Goal: Check status: Check status

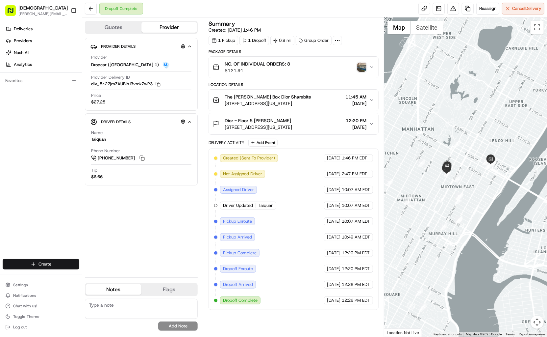
drag, startPoint x: 423, startPoint y: 215, endPoint x: 486, endPoint y: 214, distance: 63.2
click at [486, 214] on div at bounding box center [465, 176] width 163 height 319
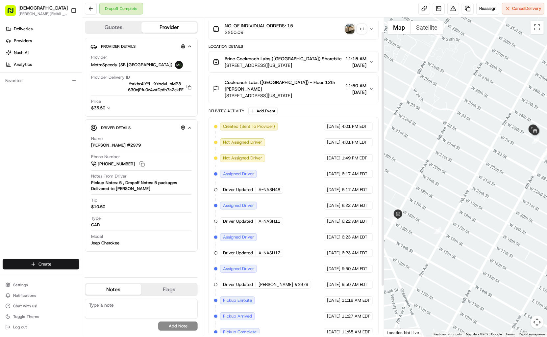
scroll to position [81, 0]
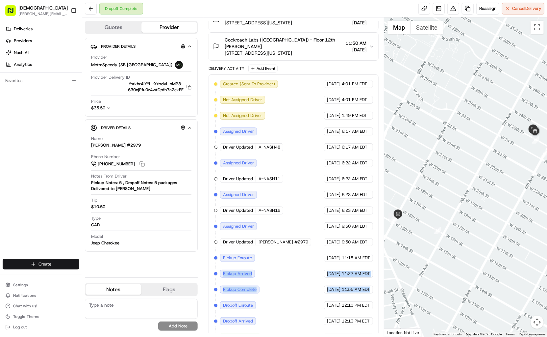
drag, startPoint x: 375, startPoint y: 277, endPoint x: 237, endPoint y: 258, distance: 139.4
click at [237, 258] on div "Created (Sent To Provider) MetroSpeedy (SB NYC) 08/01/2025 4:01 PM EDT Not Assi…" at bounding box center [294, 210] width 170 height 272
click at [305, 270] on div "Created (Sent To Provider) MetroSpeedy (SB NYC) 08/01/2025 4:01 PM EDT Not Assi…" at bounding box center [293, 210] width 159 height 261
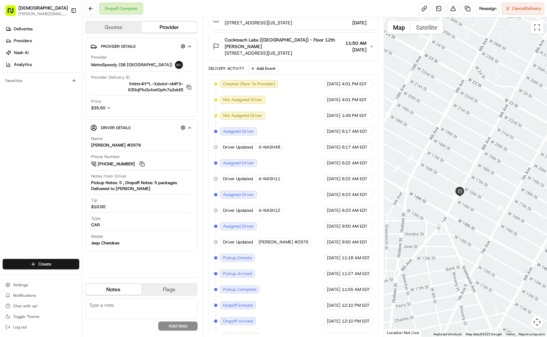
drag, startPoint x: 414, startPoint y: 252, endPoint x: 461, endPoint y: 226, distance: 54.5
click at [476, 229] on div at bounding box center [465, 176] width 163 height 319
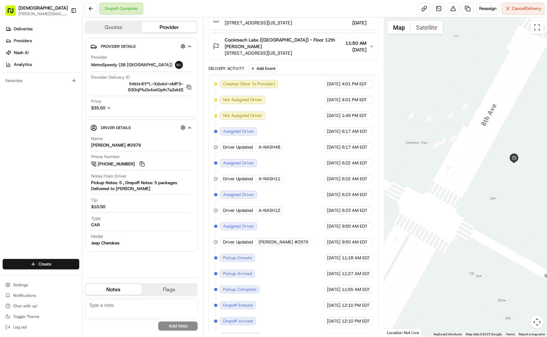
drag, startPoint x: 457, startPoint y: 190, endPoint x: 498, endPoint y: 288, distance: 105.3
click at [498, 288] on div at bounding box center [465, 176] width 163 height 319
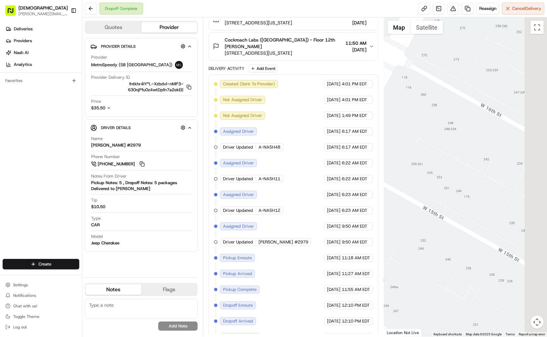
drag, startPoint x: 506, startPoint y: 217, endPoint x: 371, endPoint y: 164, distance: 145.0
click at [371, 164] on div "Quotes Provider Provider Details Hidden ( 4 ) Provider MetroSpeedy (SB NYC) Pro…" at bounding box center [314, 176] width 465 height 319
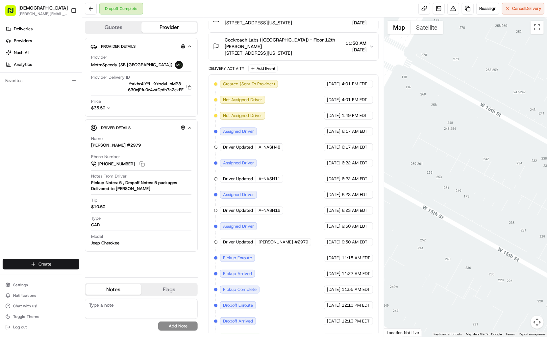
scroll to position [80, 0]
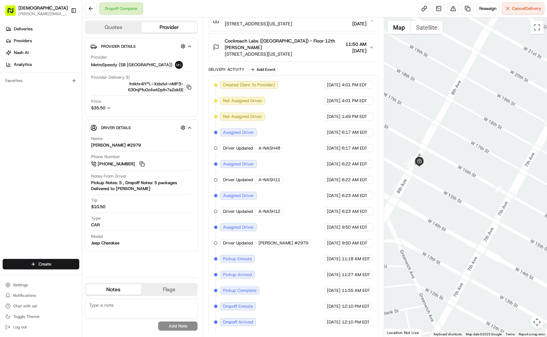
drag, startPoint x: 478, startPoint y: 209, endPoint x: 452, endPoint y: 195, distance: 28.5
click at [452, 195] on div at bounding box center [465, 176] width 163 height 319
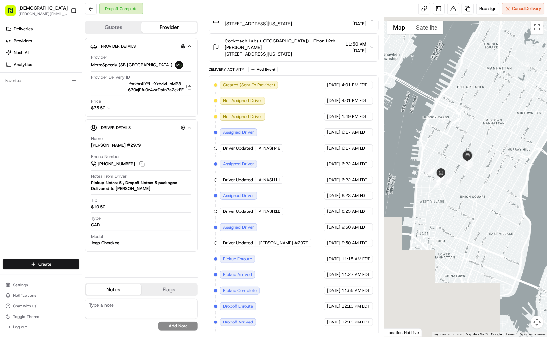
click at [458, 157] on div at bounding box center [465, 176] width 163 height 319
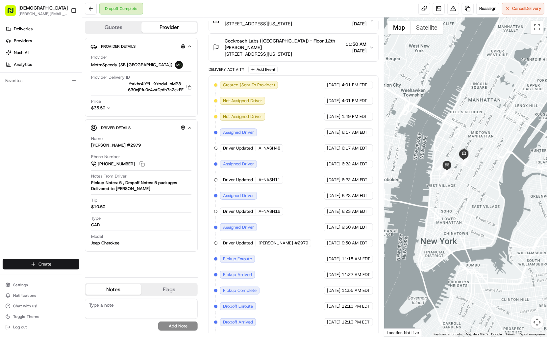
scroll to position [0, 0]
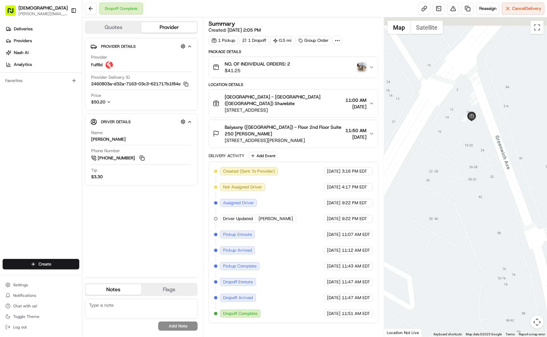
drag, startPoint x: 469, startPoint y: 114, endPoint x: 424, endPoint y: 195, distance: 91.9
click at [424, 195] on div at bounding box center [465, 176] width 163 height 319
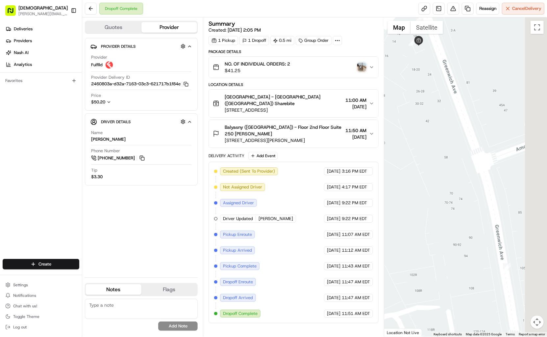
drag, startPoint x: 475, startPoint y: 188, endPoint x: 420, endPoint y: 105, distance: 99.5
click at [420, 104] on div at bounding box center [465, 176] width 163 height 319
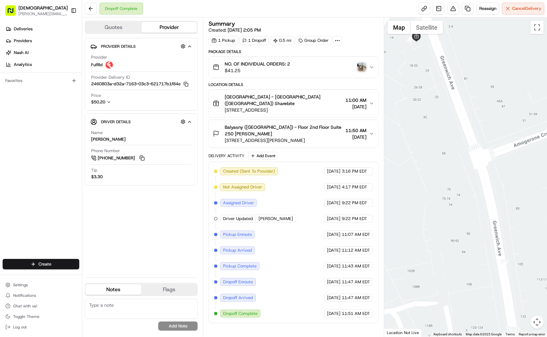
click at [285, 256] on div "Created (Sent To Provider) Fulflld 08/04/2025 3:16 PM EDT Not Assigned Driver F…" at bounding box center [293, 242] width 159 height 150
drag, startPoint x: 373, startPoint y: 256, endPoint x: 291, endPoint y: 235, distance: 84.5
click at [291, 235] on div "Created (Sent To Provider) Fulflld 08/04/2025 3:16 PM EDT Not Assigned Driver F…" at bounding box center [293, 242] width 159 height 150
click at [415, 230] on div at bounding box center [465, 176] width 163 height 319
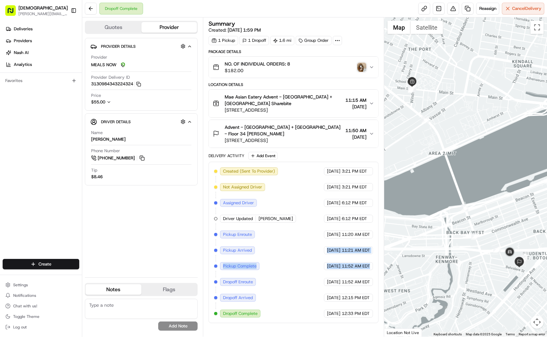
drag, startPoint x: 373, startPoint y: 249, endPoint x: 323, endPoint y: 228, distance: 54.1
click at [323, 228] on div "Created (Sent To Provider) MEALS NOW [DATE] 3:21 PM EDT Not Assigned Driver MEA…" at bounding box center [293, 242] width 159 height 150
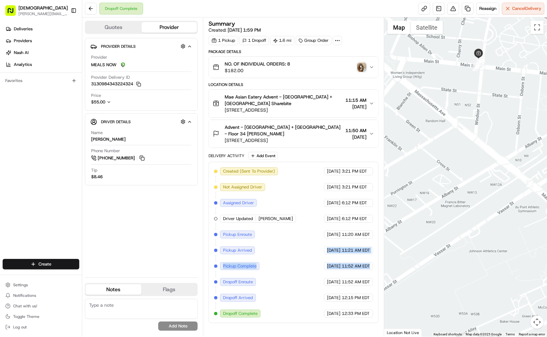
drag, startPoint x: 393, startPoint y: 114, endPoint x: 405, endPoint y: 175, distance: 61.3
click at [389, 189] on div at bounding box center [465, 176] width 163 height 319
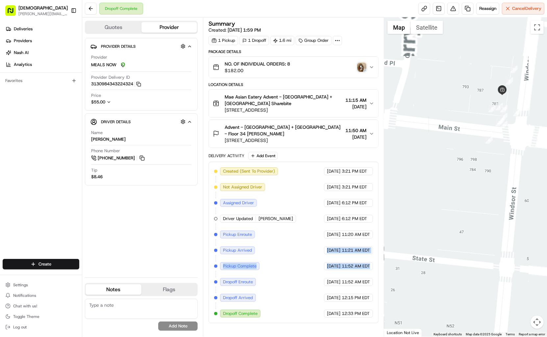
drag, startPoint x: 474, startPoint y: 106, endPoint x: 385, endPoint y: 171, distance: 110.3
click at [385, 171] on div at bounding box center [465, 176] width 163 height 319
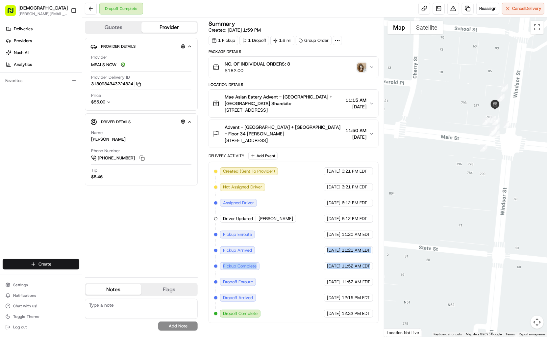
click at [431, 68] on div at bounding box center [465, 176] width 163 height 319
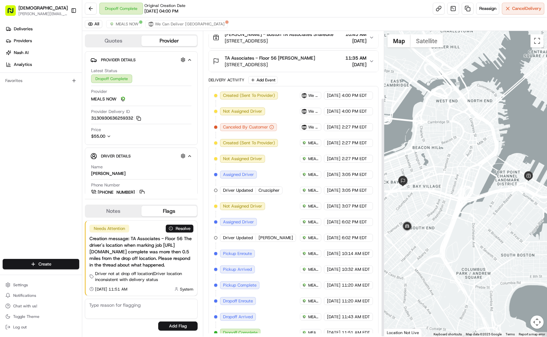
scroll to position [85, 0]
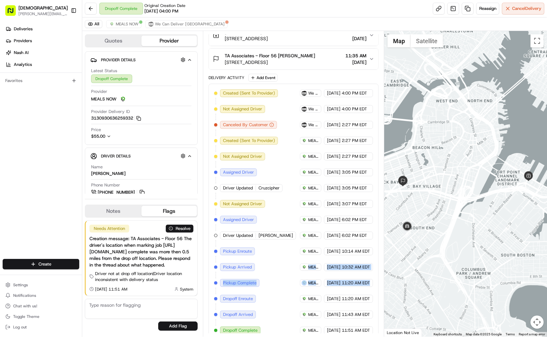
drag, startPoint x: 372, startPoint y: 278, endPoint x: 308, endPoint y: 258, distance: 67.8
click at [308, 258] on div "Created (Sent To Provider) We Can Deliver [GEOGRAPHIC_DATA] [DATE] 4:00 PM EDT …" at bounding box center [293, 211] width 159 height 245
click at [447, 206] on div at bounding box center [465, 183] width 163 height 305
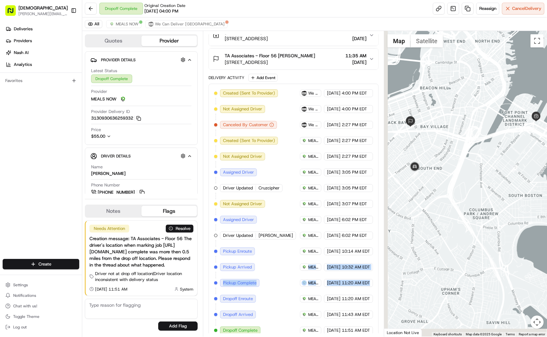
drag, startPoint x: 457, startPoint y: 229, endPoint x: 482, endPoint y: 167, distance: 67.1
click at [482, 167] on div at bounding box center [465, 183] width 163 height 305
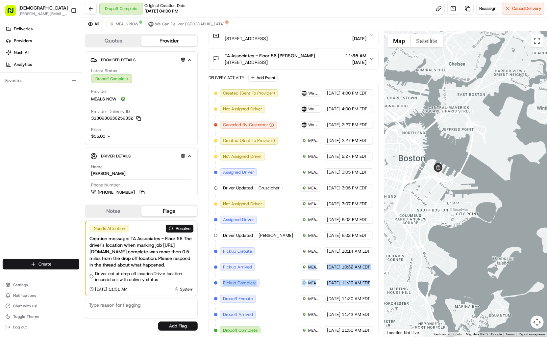
drag, startPoint x: 487, startPoint y: 203, endPoint x: 391, endPoint y: 221, distance: 98.0
click at [391, 221] on div at bounding box center [465, 183] width 163 height 305
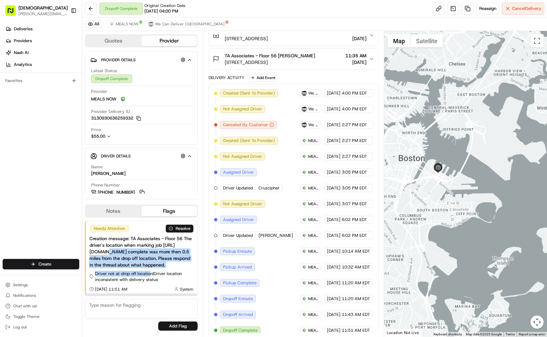
drag, startPoint x: 113, startPoint y: 248, endPoint x: 150, endPoint y: 274, distance: 44.9
click at [150, 274] on div "Needs Attention Resolve Creation message: TA Associates - Floor 56 The driver's…" at bounding box center [142, 257] width 112 height 75
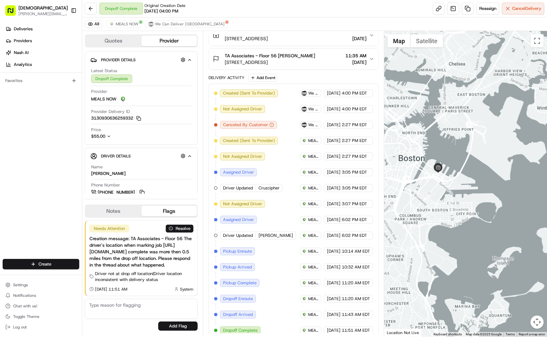
click at [272, 251] on div "Created (Sent To Provider) We Can Deliver Boston 08/01/2025 4:00 PM EDT Not Ass…" at bounding box center [293, 211] width 159 height 245
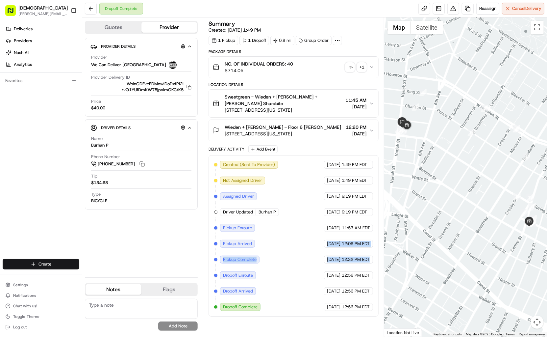
drag, startPoint x: 370, startPoint y: 256, endPoint x: 295, endPoint y: 239, distance: 77.3
click at [295, 239] on div "Created (Sent To Provider) We Can Deliver [GEOGRAPHIC_DATA] [DATE] 1:49 PM EDT …" at bounding box center [293, 236] width 159 height 150
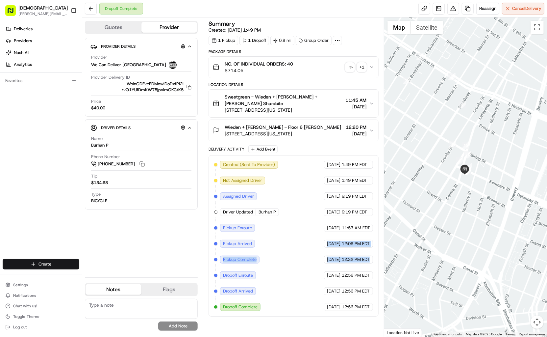
drag, startPoint x: 469, startPoint y: 205, endPoint x: 402, endPoint y: 151, distance: 86.1
click at [402, 151] on div at bounding box center [465, 176] width 163 height 319
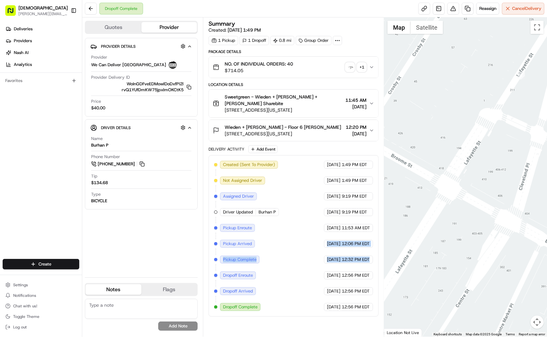
drag, startPoint x: 445, startPoint y: 173, endPoint x: 440, endPoint y: 166, distance: 8.4
click at [415, 164] on div at bounding box center [465, 176] width 163 height 319
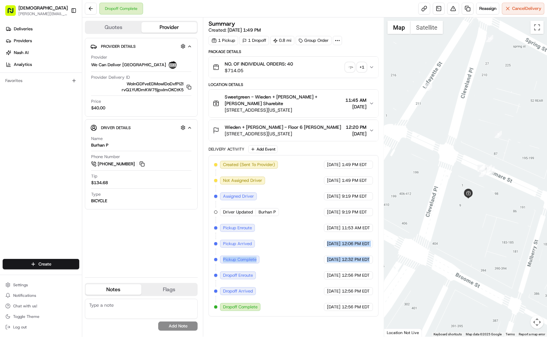
drag, startPoint x: 471, startPoint y: 171, endPoint x: 372, endPoint y: 196, distance: 102.3
click at [372, 196] on div "Quotes Provider Provider Details Hidden ( 4 ) Provider We Can Deliver Boston Pr…" at bounding box center [314, 176] width 465 height 319
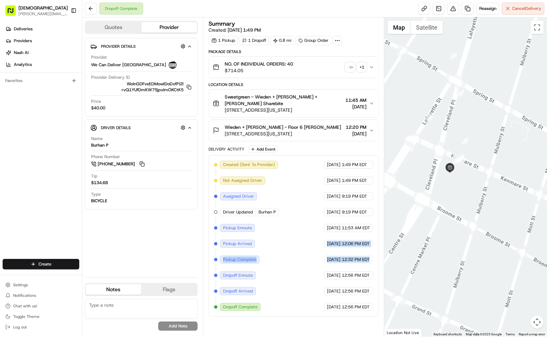
click at [489, 106] on div at bounding box center [465, 176] width 163 height 319
